Goal: Information Seeking & Learning: Understand process/instructions

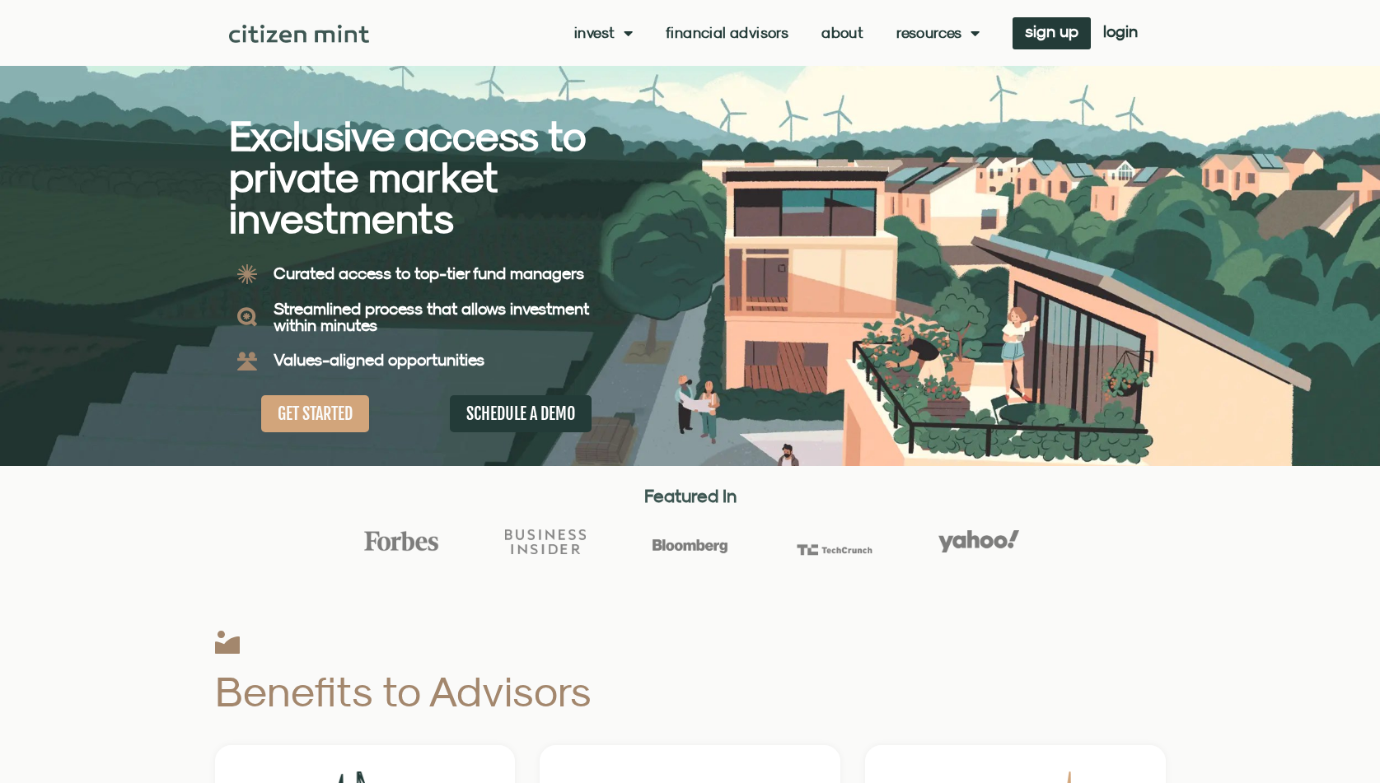
drag, startPoint x: 821, startPoint y: 224, endPoint x: 1054, endPoint y: 410, distance: 297.7
drag, startPoint x: 1054, startPoint y: 410, endPoint x: 1207, endPoint y: 620, distance: 260.0
click at [734, 42] on div "Invest investments how it works Financial Advisors About Resources insights all…" at bounding box center [759, 33] width 781 height 32
click at [737, 35] on link "Financial Advisors" at bounding box center [727, 33] width 123 height 16
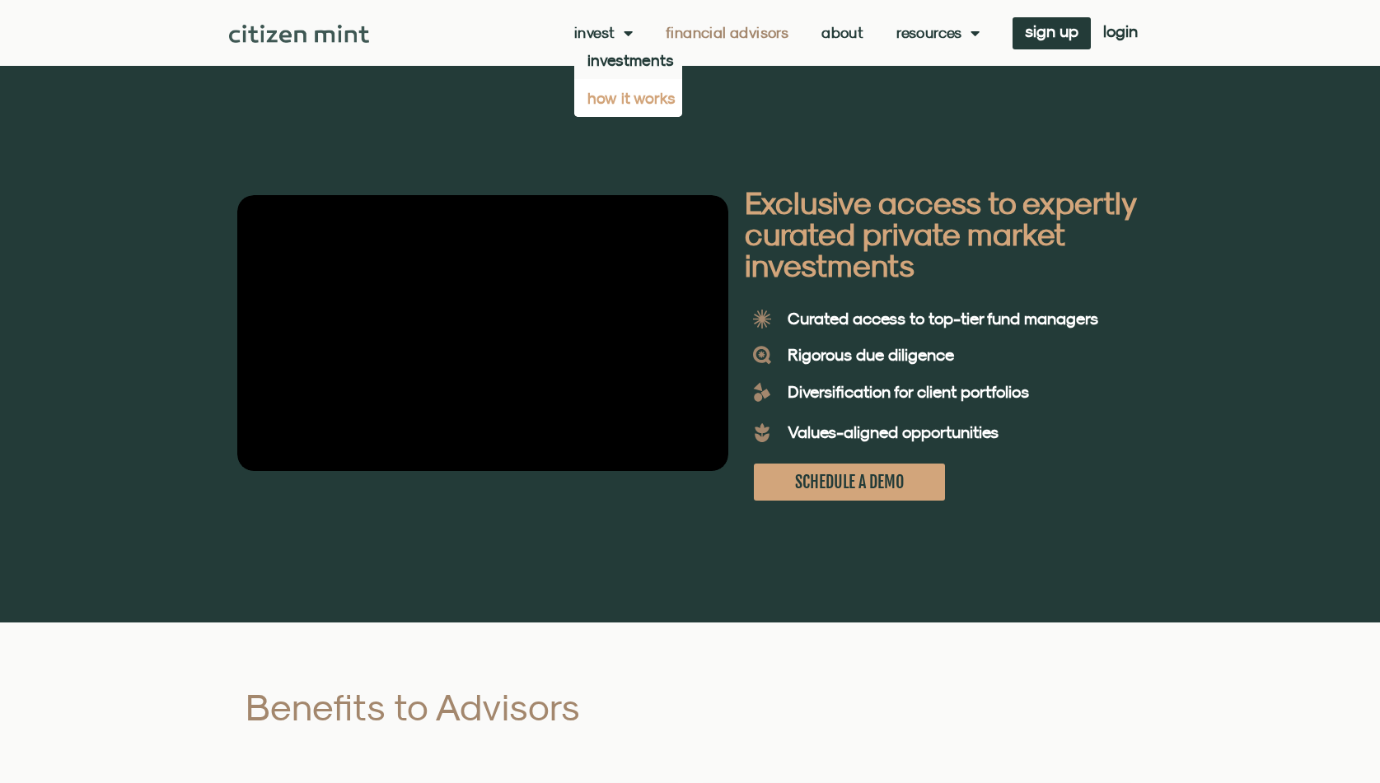
click at [631, 100] on link "how it works" at bounding box center [628, 98] width 108 height 38
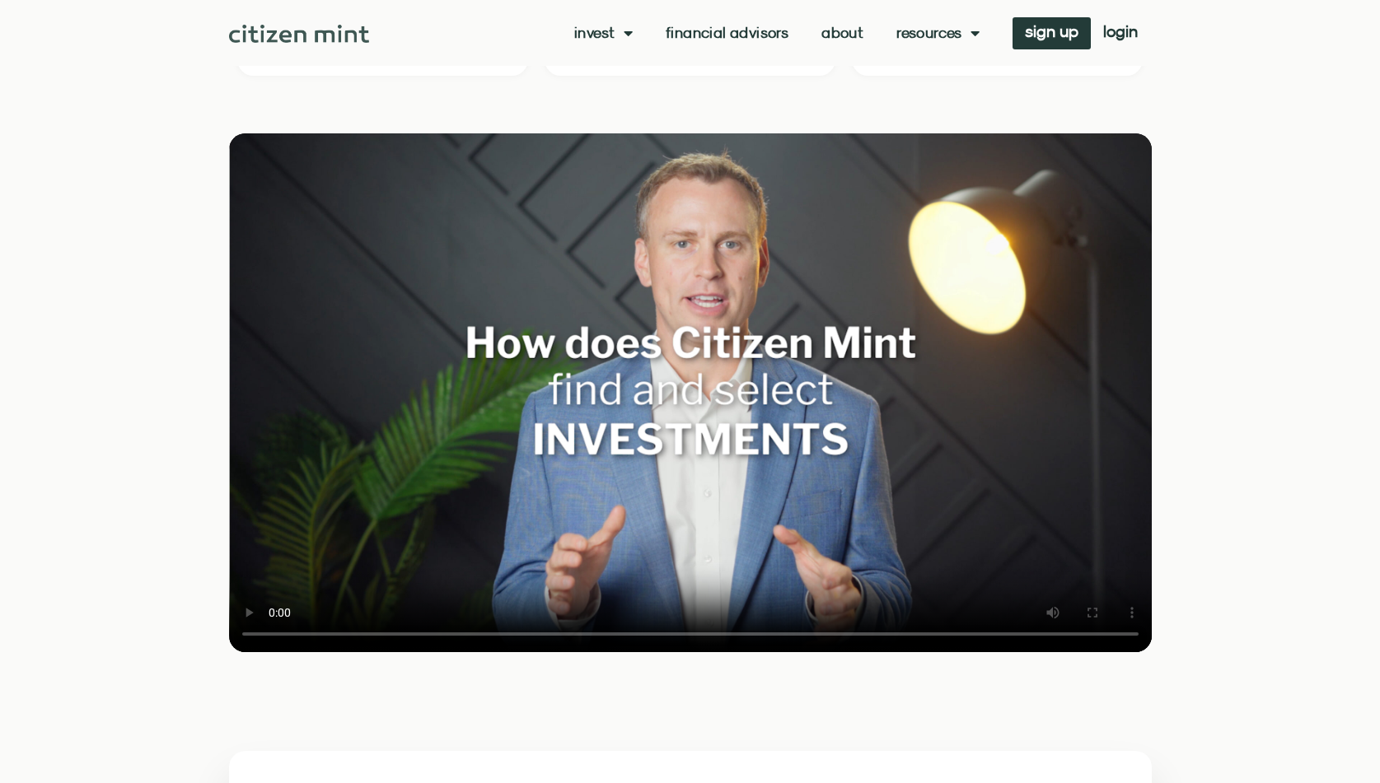
scroll to position [1937, 0]
